Goal: Task Accomplishment & Management: Use online tool/utility

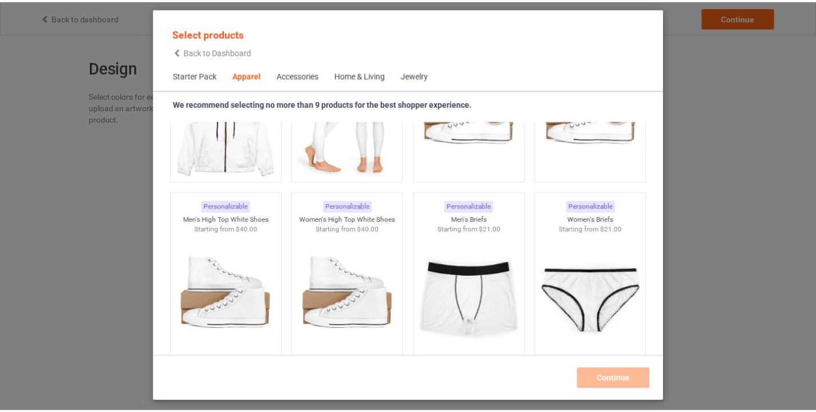
scroll to position [1250, 0]
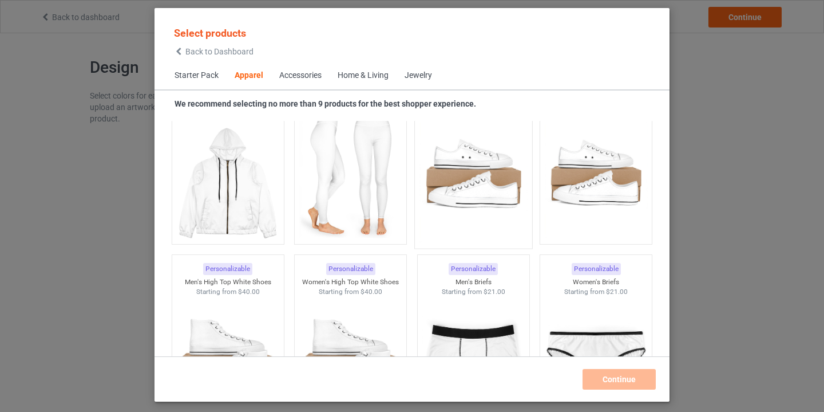
click at [463, 187] on img at bounding box center [474, 175] width 108 height 135
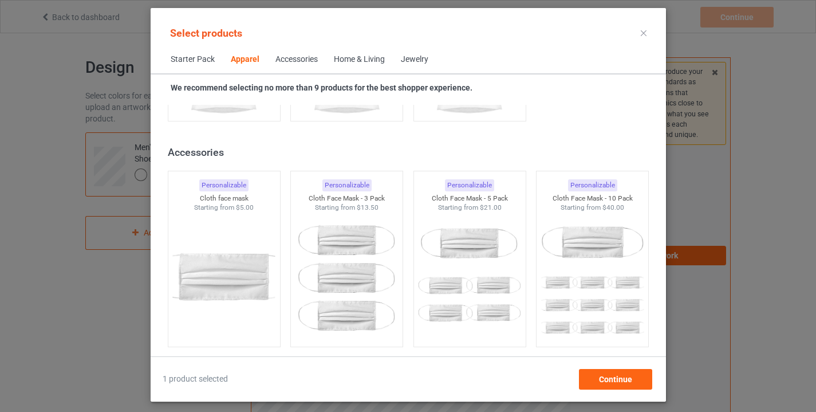
scroll to position [2504, 0]
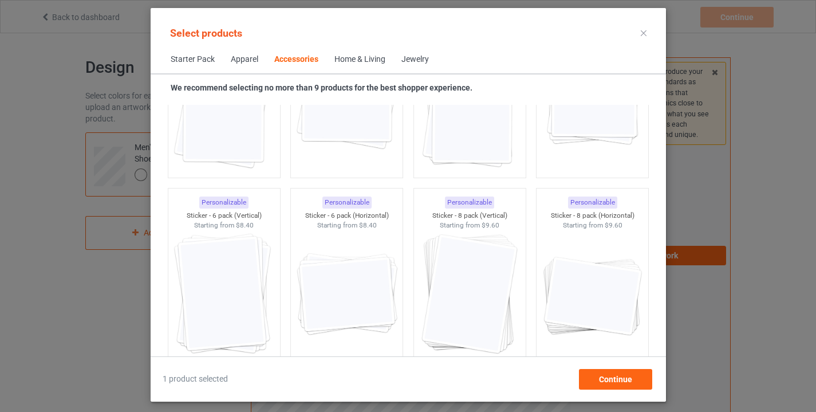
scroll to position [4193, 0]
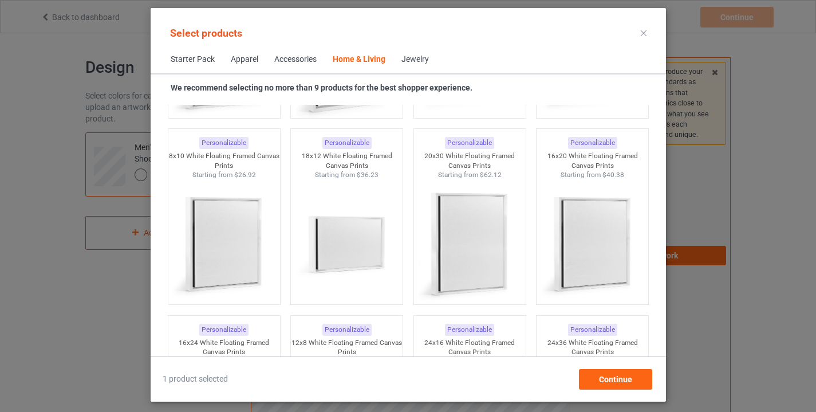
scroll to position [12201, 0]
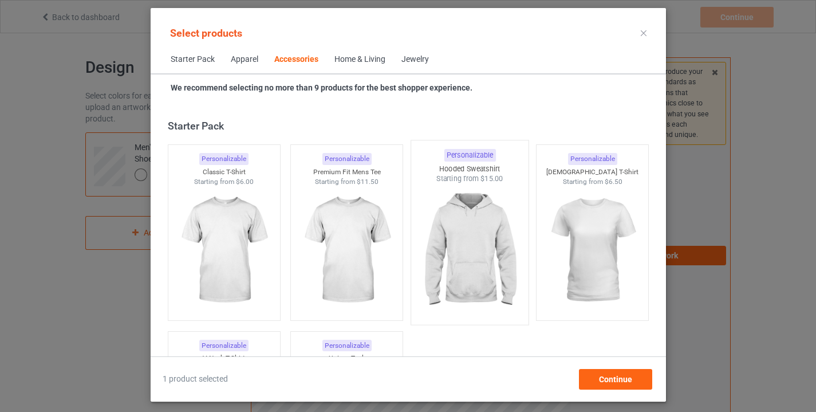
click at [468, 239] on img at bounding box center [470, 251] width 108 height 135
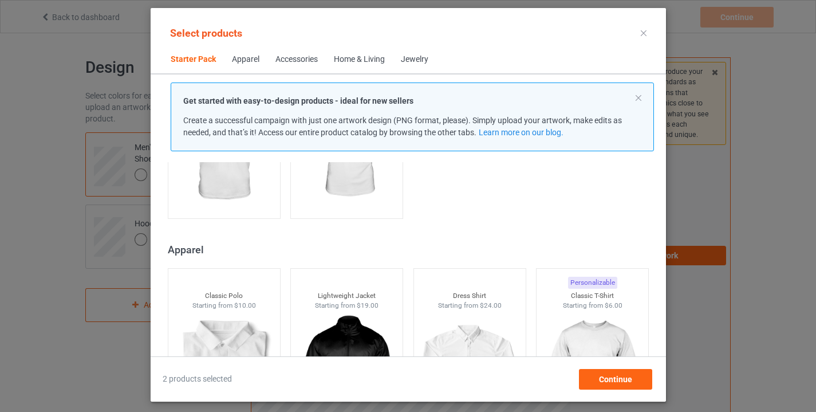
scroll to position [423, 0]
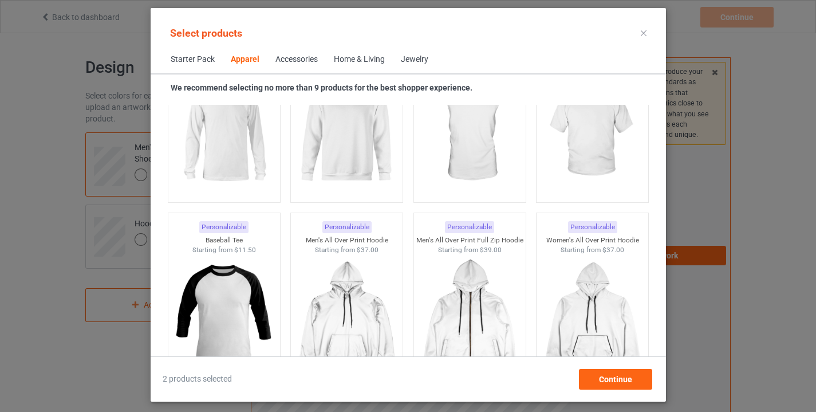
scroll to position [611, 0]
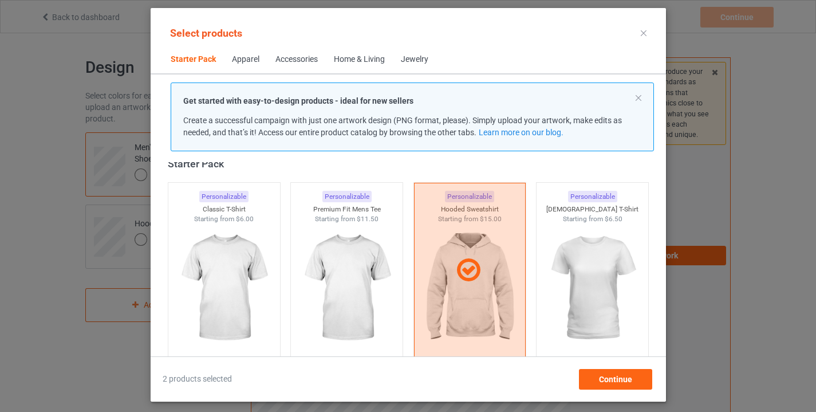
scroll to position [97, 0]
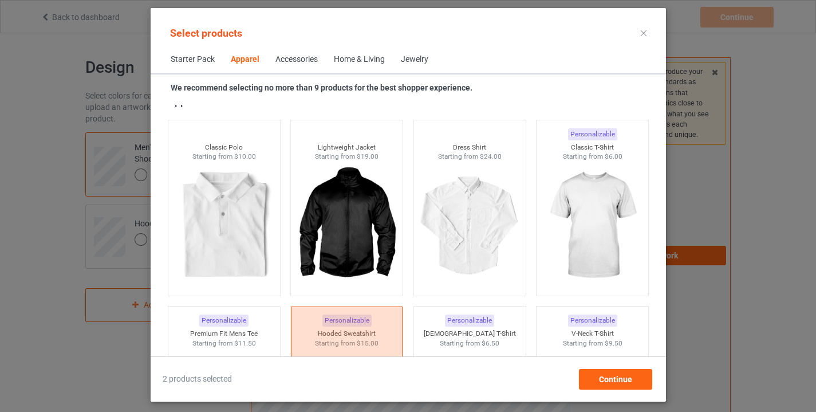
scroll to position [455, 0]
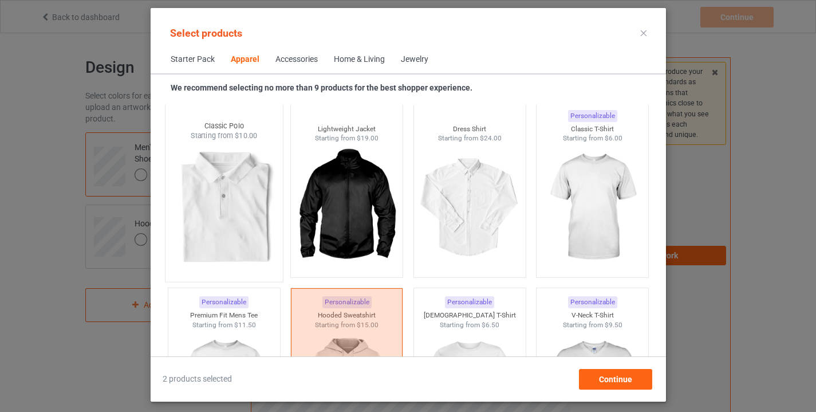
click at [243, 215] on img at bounding box center [224, 208] width 108 height 135
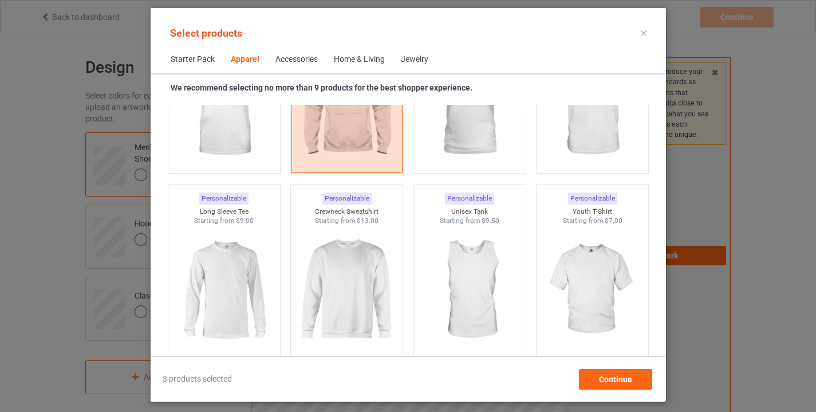
scroll to position [605, 0]
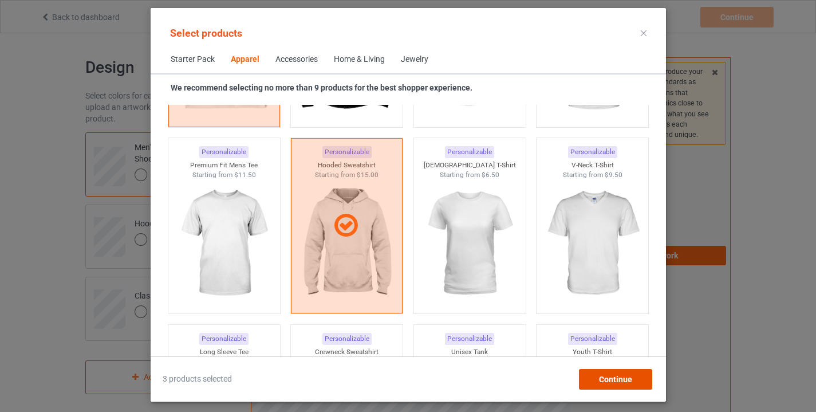
click at [622, 374] on span "Continue" at bounding box center [614, 378] width 33 height 9
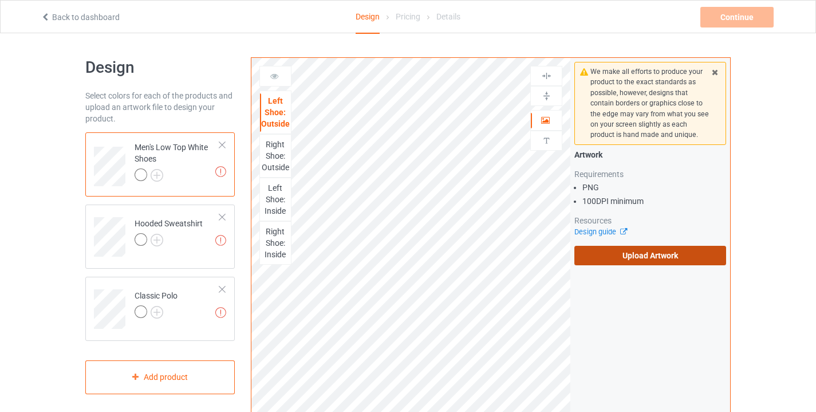
click at [646, 249] on label "Upload Artwork" at bounding box center [650, 255] width 152 height 19
click at [0, 0] on input "Upload Artwork" at bounding box center [0, 0] width 0 height 0
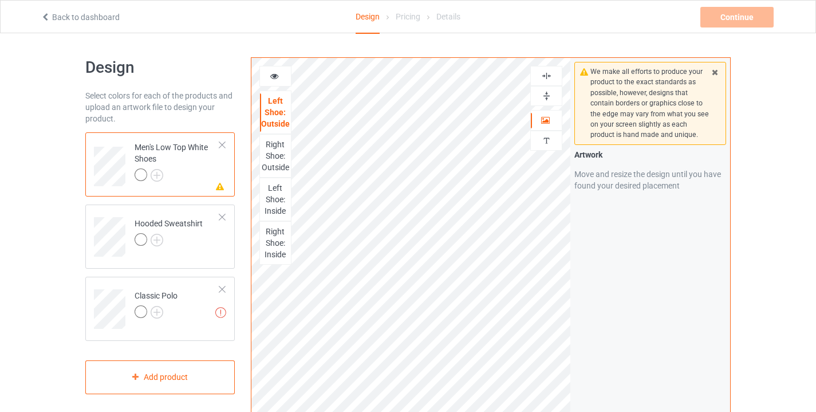
click at [278, 149] on div "Right Shoe: Outside" at bounding box center [275, 156] width 31 height 34
click at [275, 108] on div "Left Shoe: Outside" at bounding box center [275, 112] width 31 height 34
click at [274, 73] on icon at bounding box center [275, 74] width 10 height 8
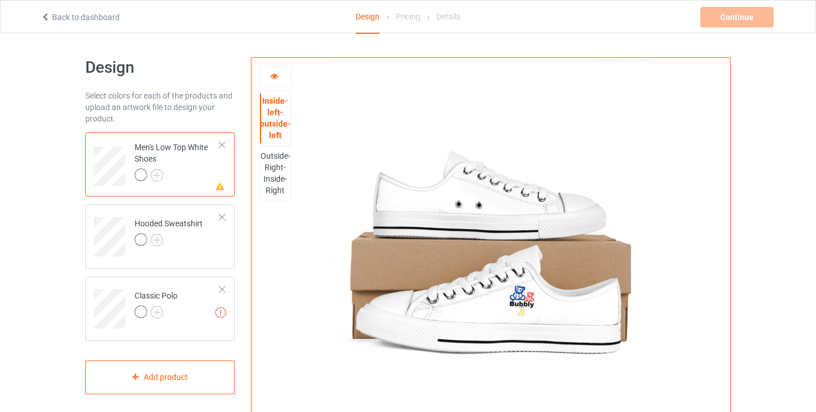
click at [277, 168] on div "Outside-Right-Inside-Right" at bounding box center [275, 173] width 31 height 46
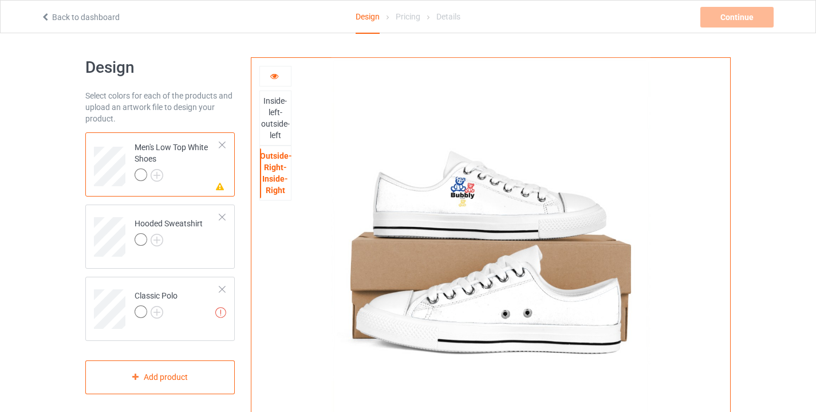
click at [275, 72] on icon at bounding box center [275, 74] width 10 height 8
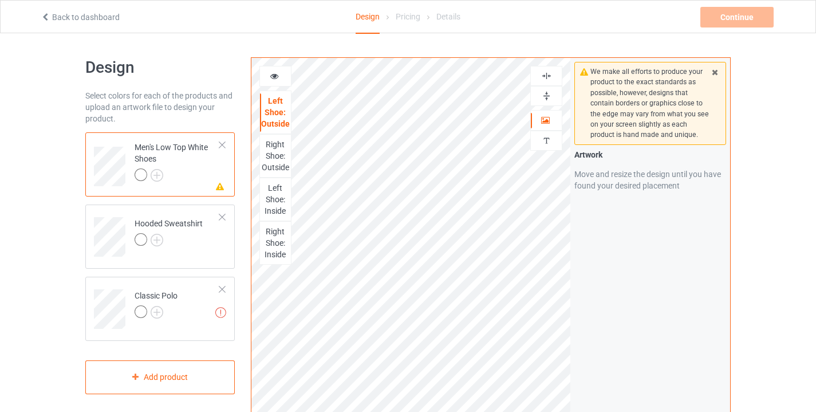
click at [275, 149] on div "Right Shoe: Outside" at bounding box center [275, 156] width 31 height 34
click at [277, 72] on icon at bounding box center [275, 74] width 10 height 8
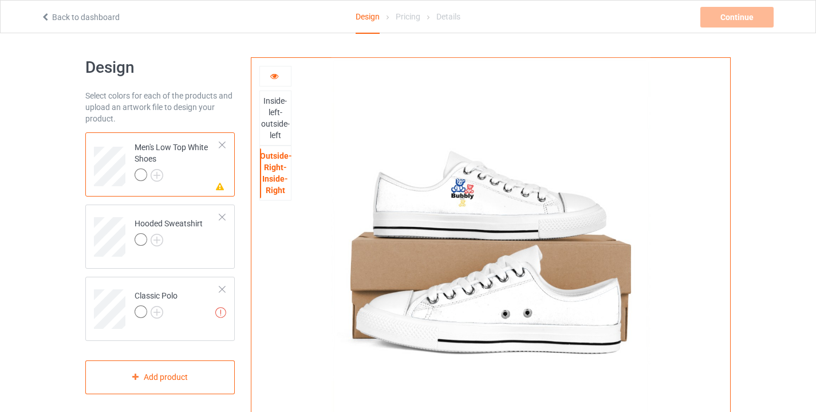
click at [280, 115] on div "Inside-left-outside-left" at bounding box center [275, 118] width 31 height 46
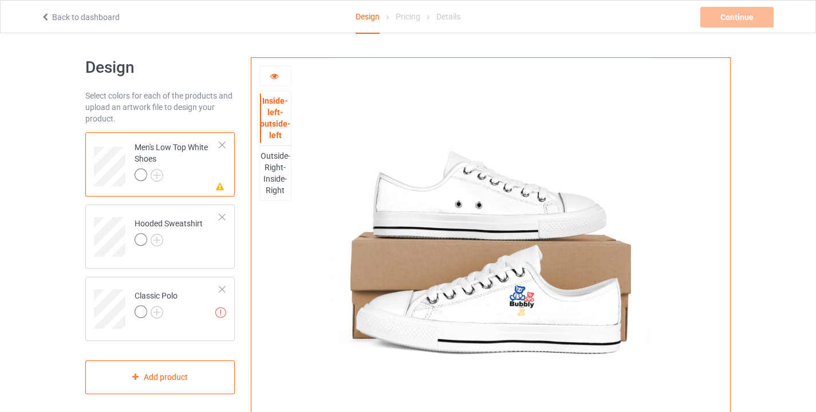
click at [223, 141] on div at bounding box center [222, 145] width 8 height 8
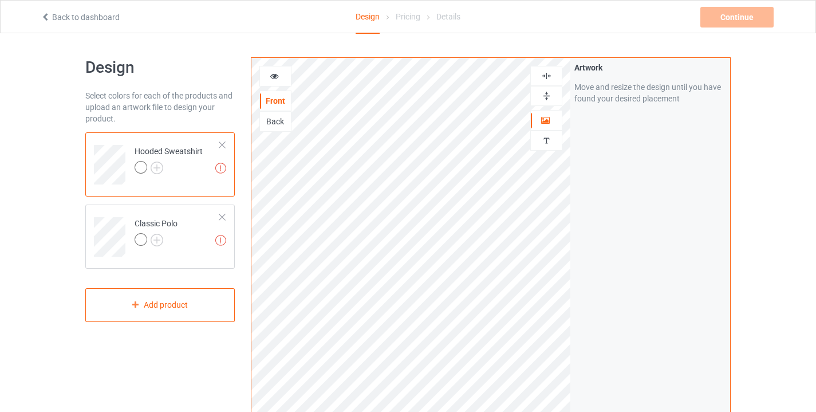
click at [275, 78] on icon at bounding box center [275, 74] width 10 height 8
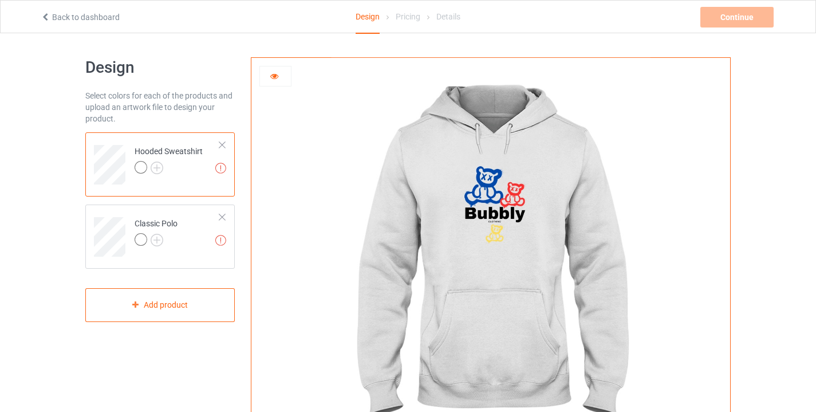
click at [271, 75] on icon at bounding box center [275, 74] width 10 height 8
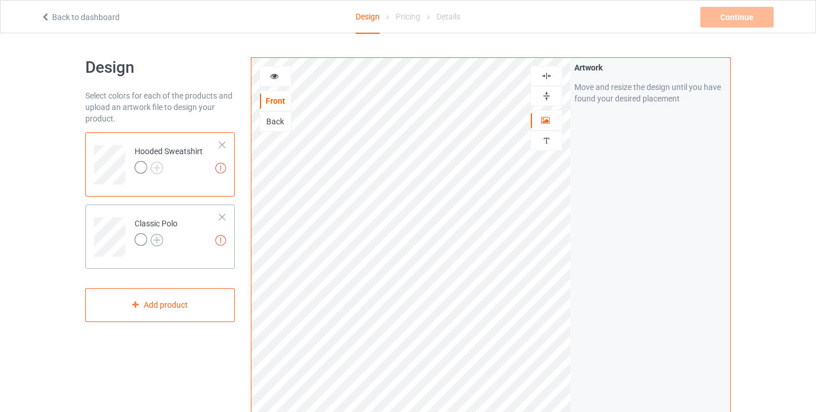
click at [155, 234] on img at bounding box center [157, 240] width 13 height 13
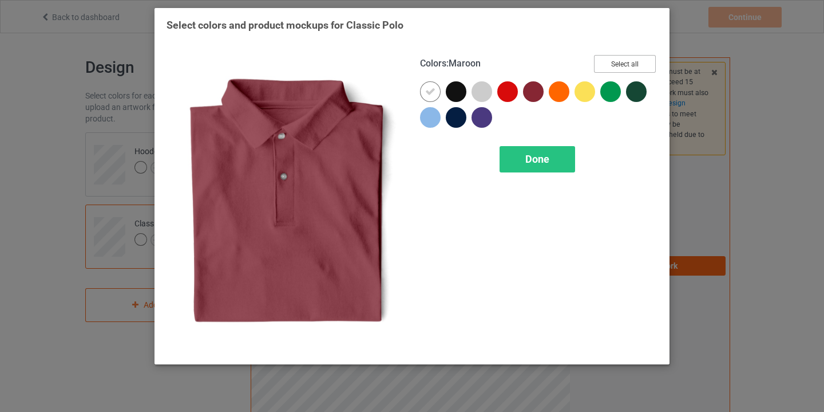
click at [618, 60] on button "Select all" at bounding box center [625, 64] width 62 height 18
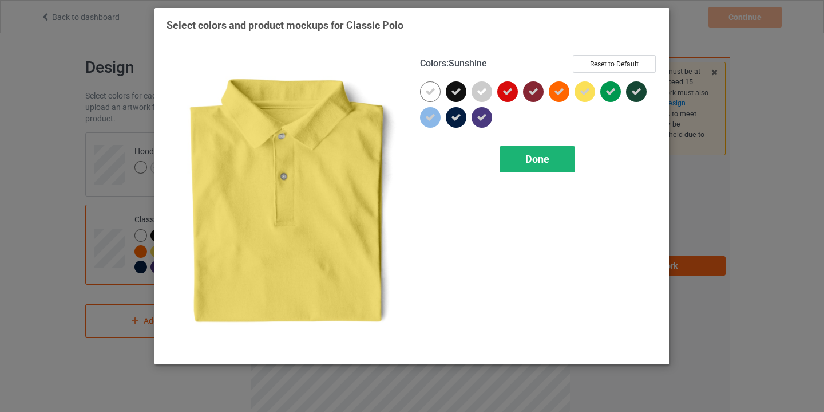
click at [553, 157] on div "Done" at bounding box center [538, 159] width 76 height 26
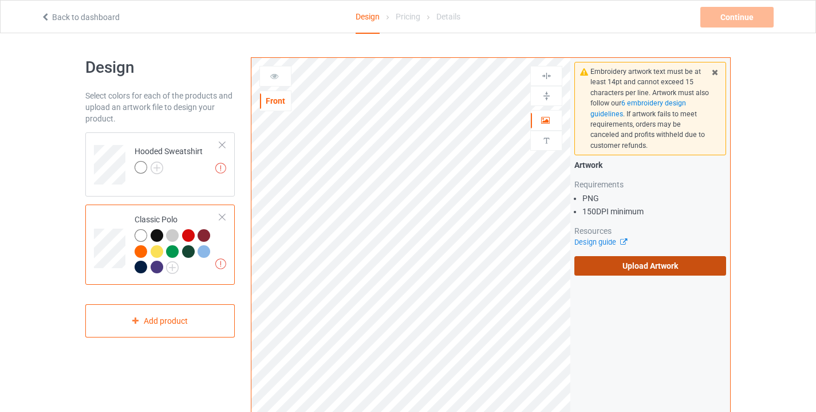
click at [613, 257] on label "Upload Artwork" at bounding box center [650, 265] width 152 height 19
click at [0, 0] on input "Upload Artwork" at bounding box center [0, 0] width 0 height 0
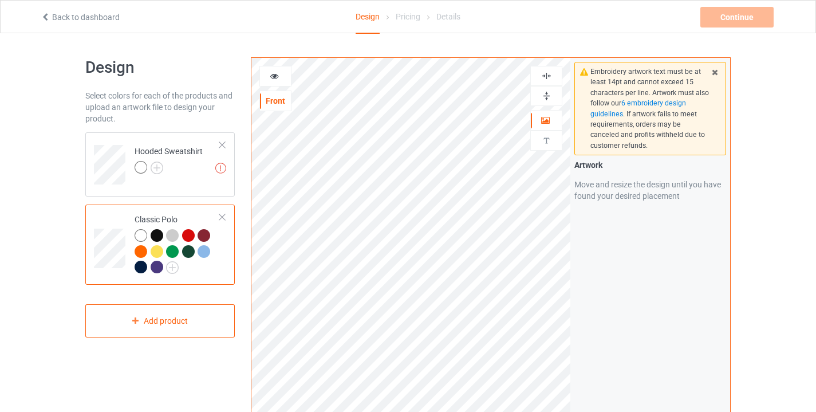
click at [273, 76] on icon at bounding box center [275, 74] width 10 height 8
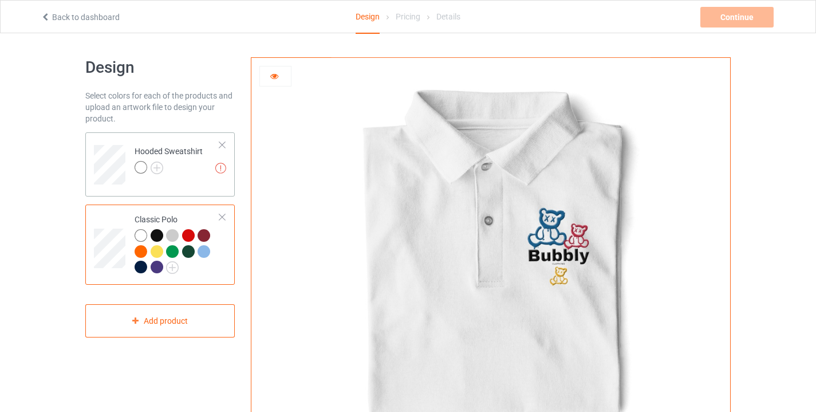
click at [183, 161] on div at bounding box center [169, 169] width 68 height 16
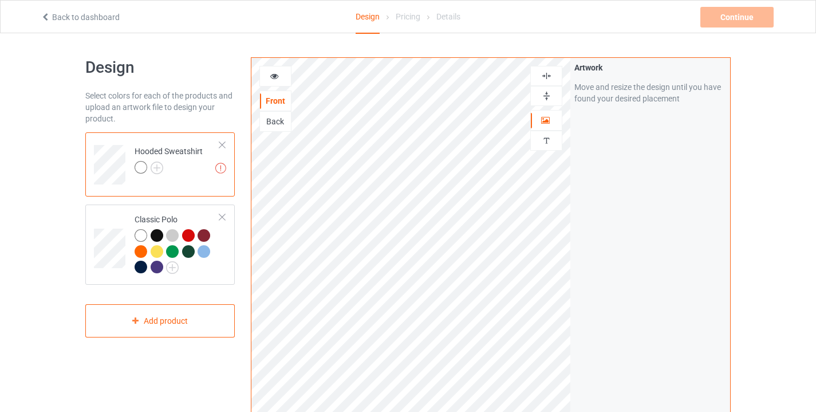
click at [238, 222] on div "Design Select colors for each of the products and upload an artwork file to des…" at bounding box center [159, 387] width 165 height 676
click at [188, 177] on td "Artwork resolution lower than 150 DPI may result in bad print Hooded Sweatshirt" at bounding box center [177, 161] width 98 height 48
click at [222, 164] on img at bounding box center [220, 168] width 11 height 11
click at [220, 167] on img at bounding box center [220, 168] width 11 height 11
click at [223, 141] on div at bounding box center [222, 145] width 8 height 8
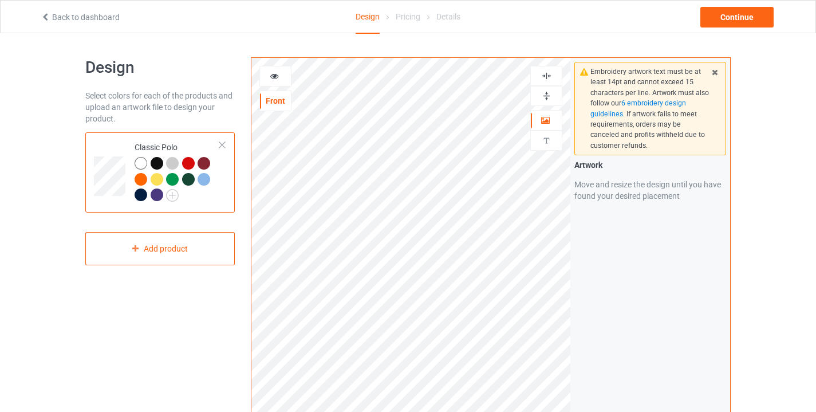
click at [159, 176] on div at bounding box center [157, 179] width 13 height 13
click at [275, 74] on icon at bounding box center [275, 74] width 10 height 8
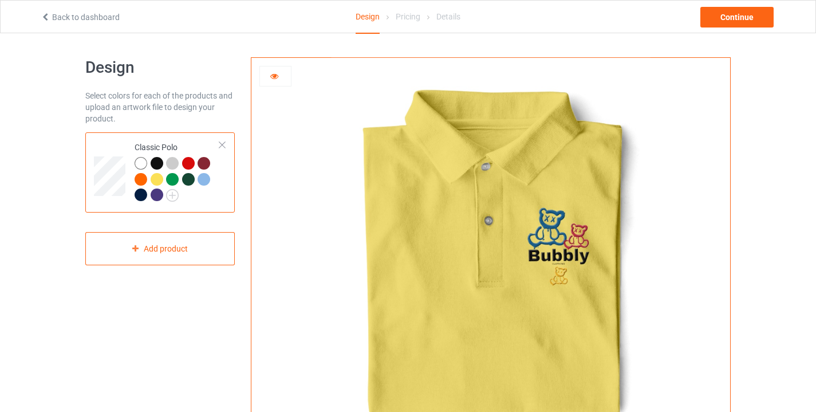
click at [190, 159] on div at bounding box center [188, 163] width 13 height 13
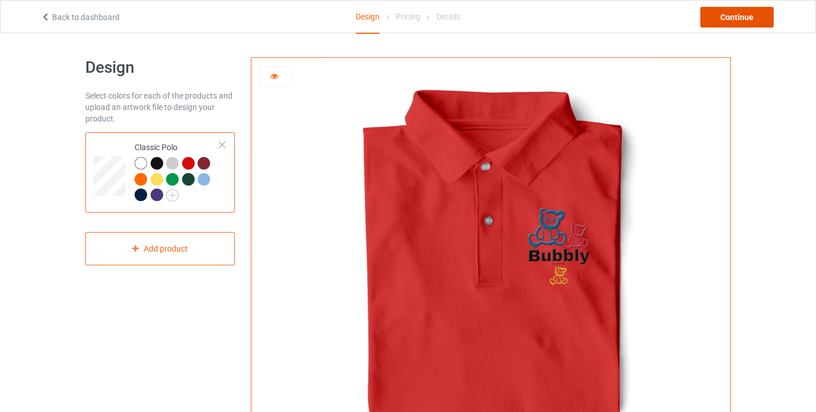
click at [736, 18] on div "Continue" at bounding box center [736, 17] width 73 height 21
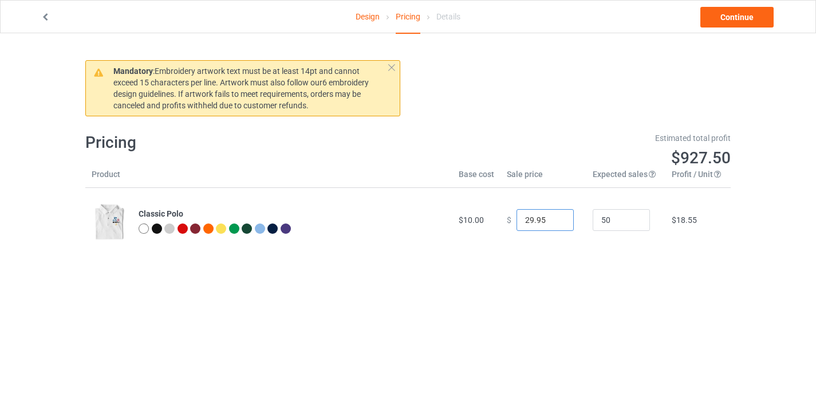
click at [536, 219] on input "29.95" at bounding box center [544, 220] width 57 height 22
type input "11.00"
click at [653, 266] on div "Mandatory : Embroidery artwork text must be at least 14pt and cannot exceed 15 …" at bounding box center [407, 154] width 645 height 243
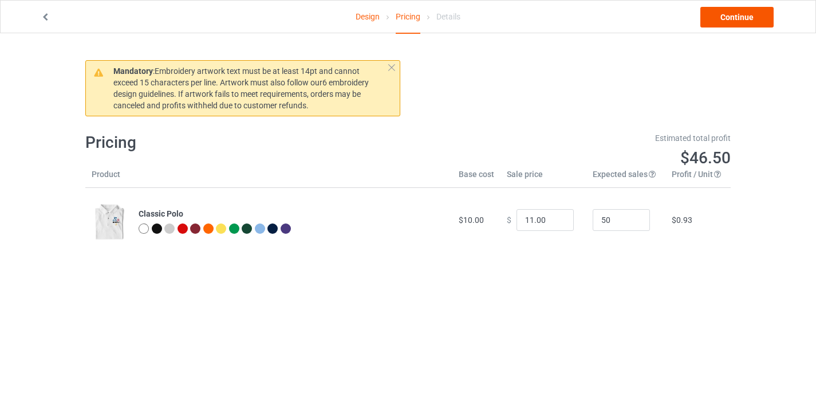
click at [739, 17] on link "Continue" at bounding box center [736, 17] width 73 height 21
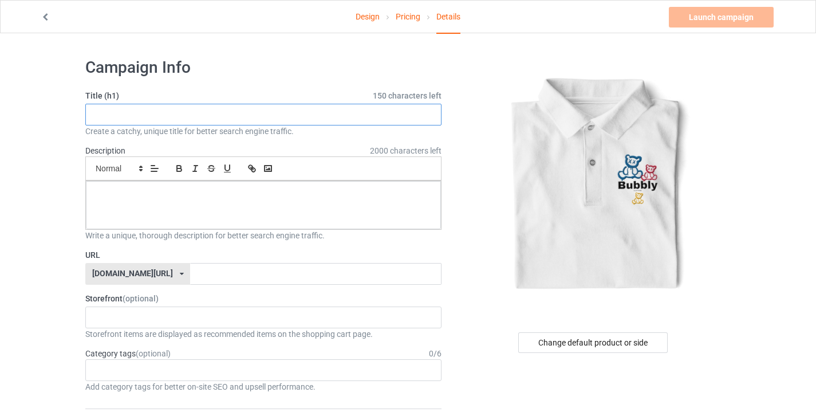
click at [276, 109] on input "text" at bounding box center [263, 115] width 356 height 22
type input "Rebirth Golf"
click at [257, 195] on p at bounding box center [263, 193] width 337 height 11
click at [311, 266] on input "text" at bounding box center [315, 274] width 251 height 22
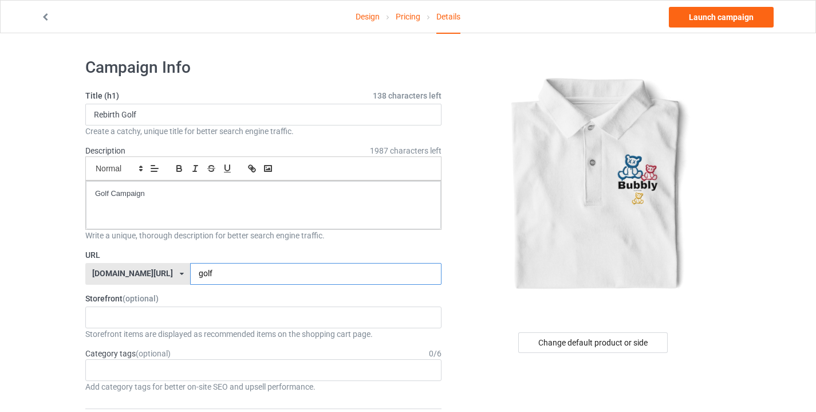
type input "golf"
click at [482, 235] on div at bounding box center [593, 186] width 273 height 258
click at [248, 310] on div "Bubbly Clothing Exclusives 10k Clothing Store 60384ab3b178b21b14aeef89 5eb5d37b…" at bounding box center [263, 317] width 356 height 22
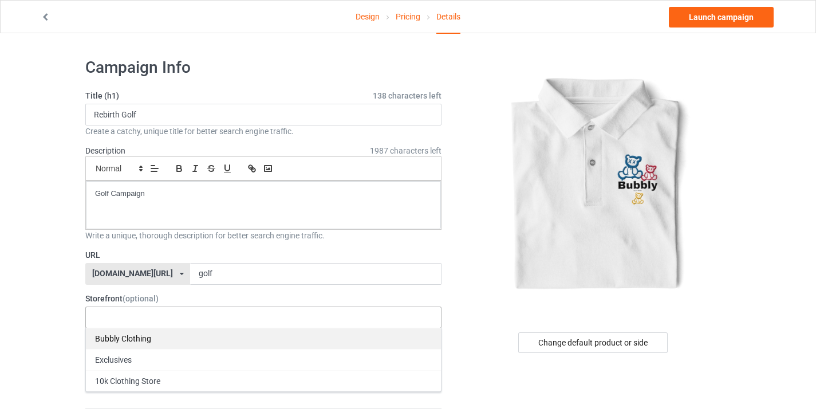
click at [147, 334] on div "Bubbly Clothing" at bounding box center [263, 338] width 355 height 21
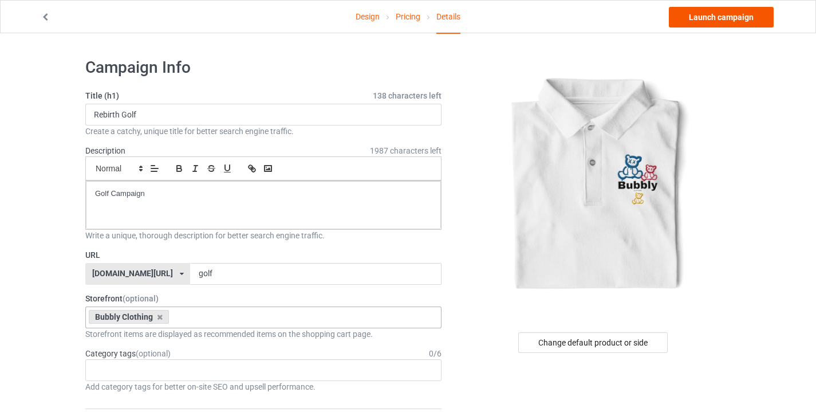
click at [708, 15] on link "Launch campaign" at bounding box center [721, 17] width 105 height 21
